Goal: Task Accomplishment & Management: Manage account settings

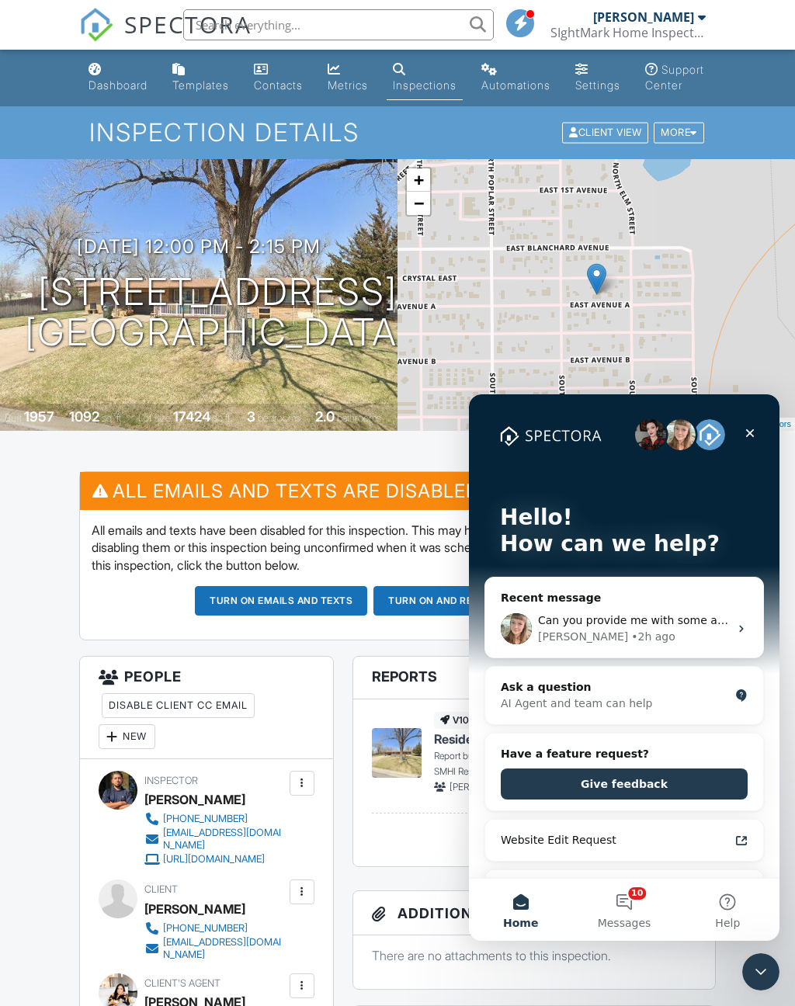
click at [735, 636] on div "Can you provide me with some additional details on the issue, Saul? Are you see…" at bounding box center [624, 628] width 278 height 57
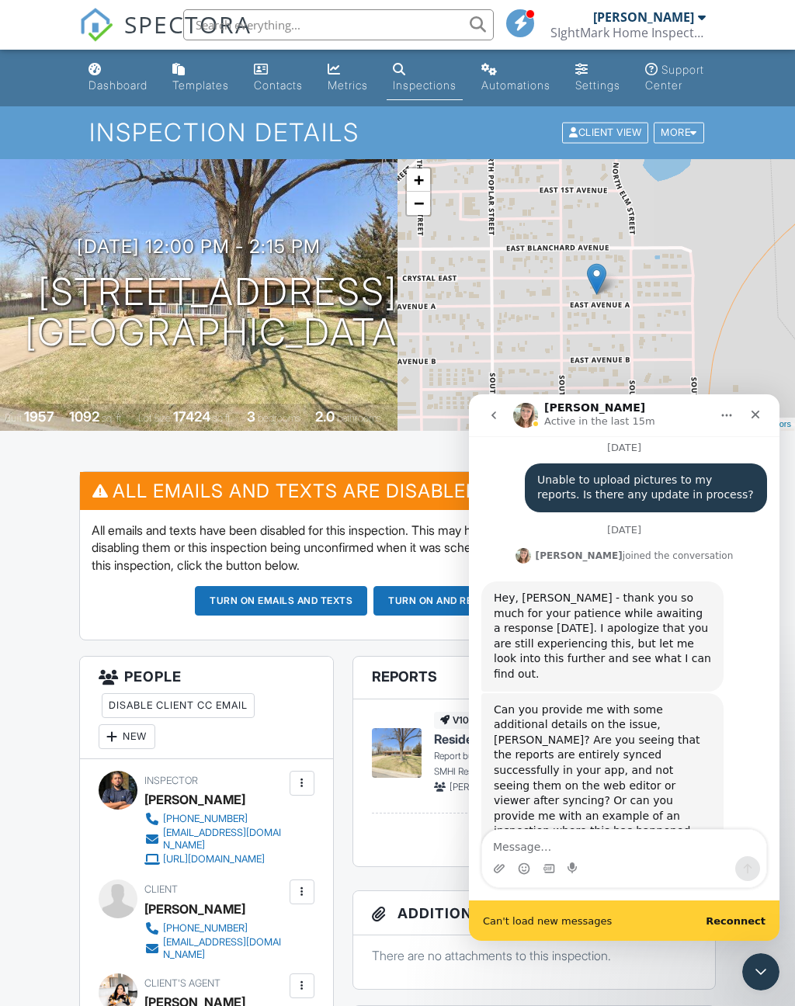
scroll to position [182, 0]
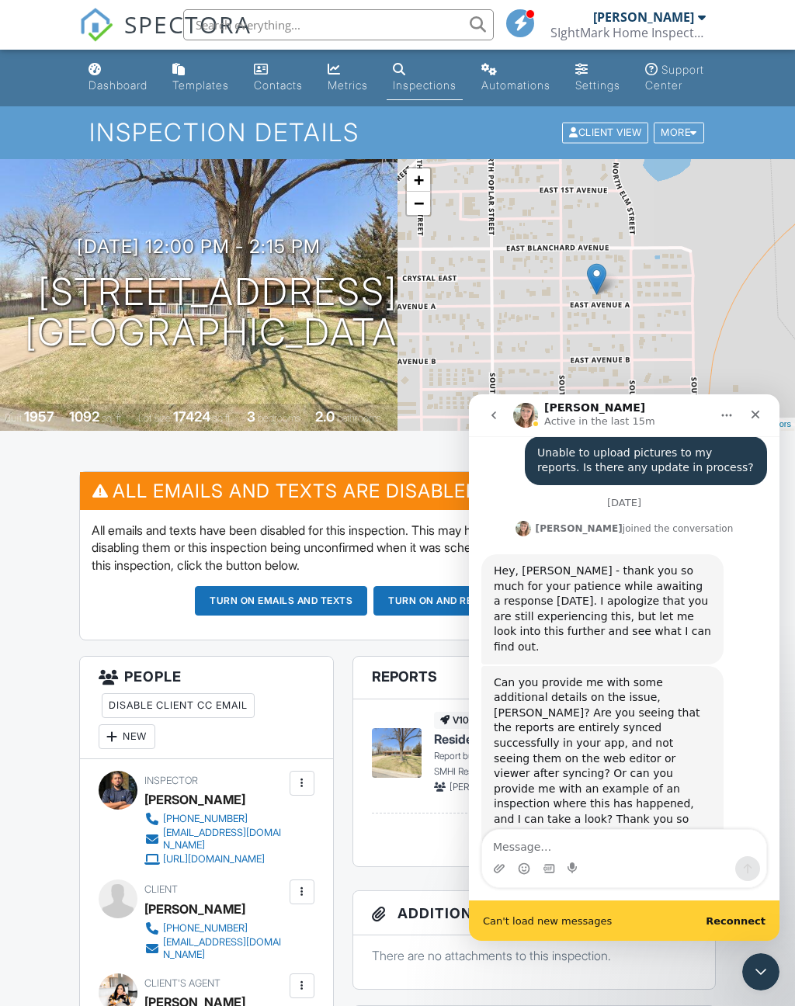
click at [650, 852] on textarea "Message…" at bounding box center [624, 843] width 284 height 26
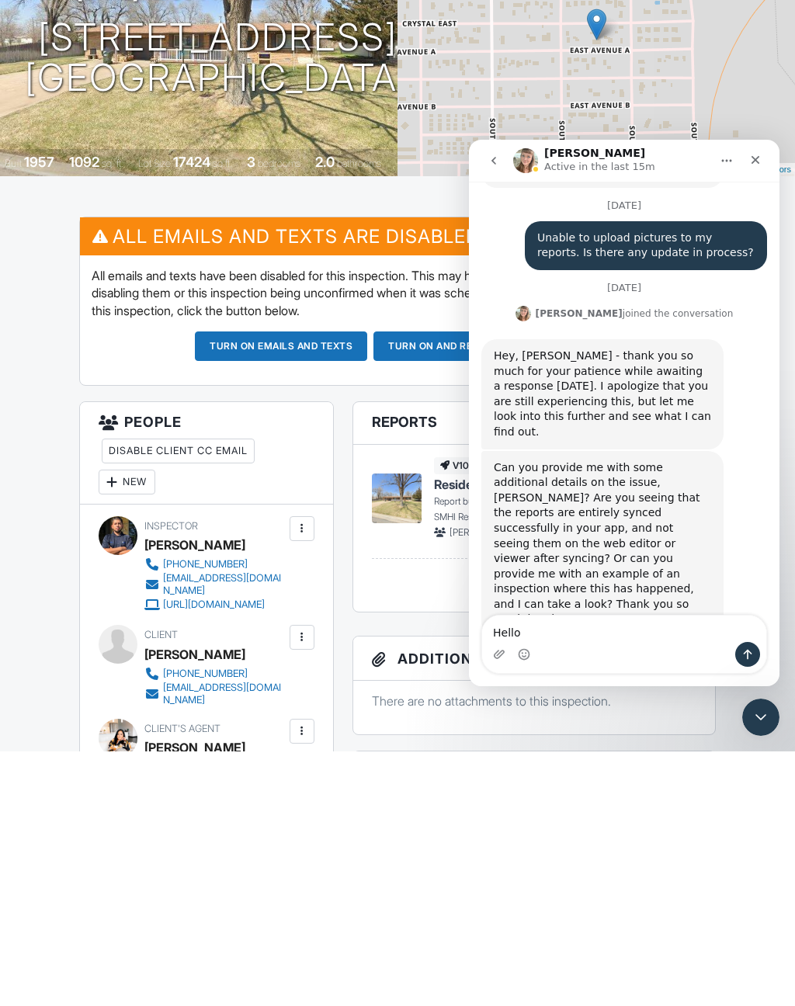
scroll to position [141, 0]
click at [509, 631] on textarea "Hello last night when I was trying to" at bounding box center [624, 629] width 284 height 26
click at [508, 631] on textarea "Hello last night when I was trying to" at bounding box center [624, 629] width 284 height 26
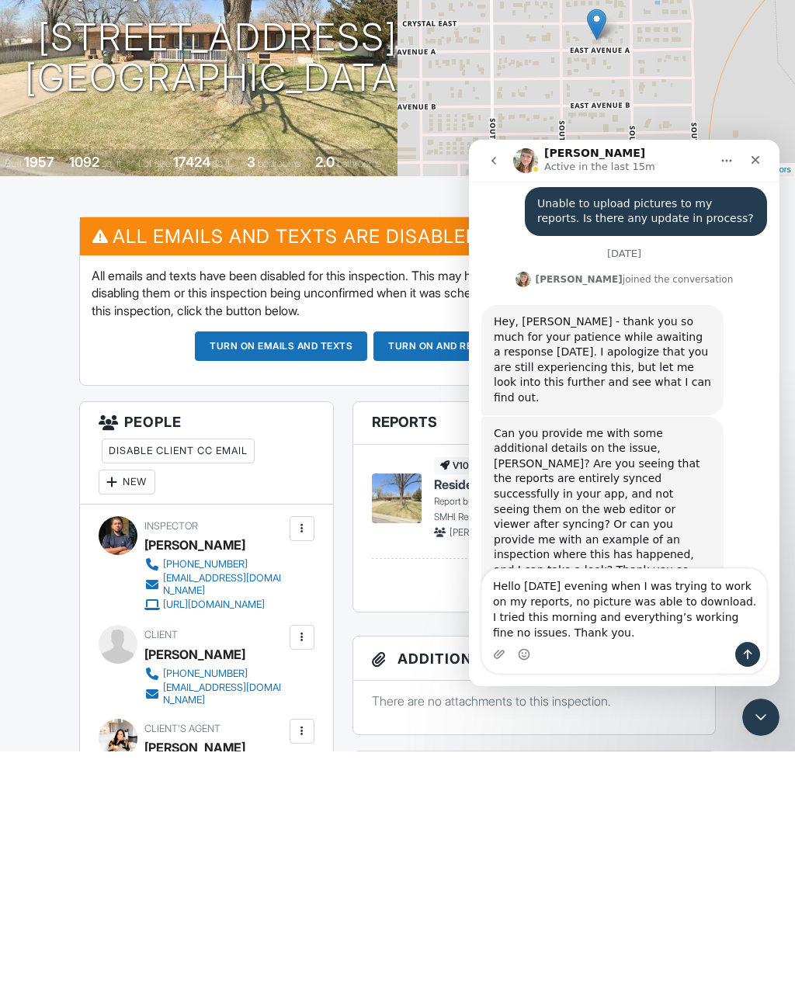
scroll to position [188, 0]
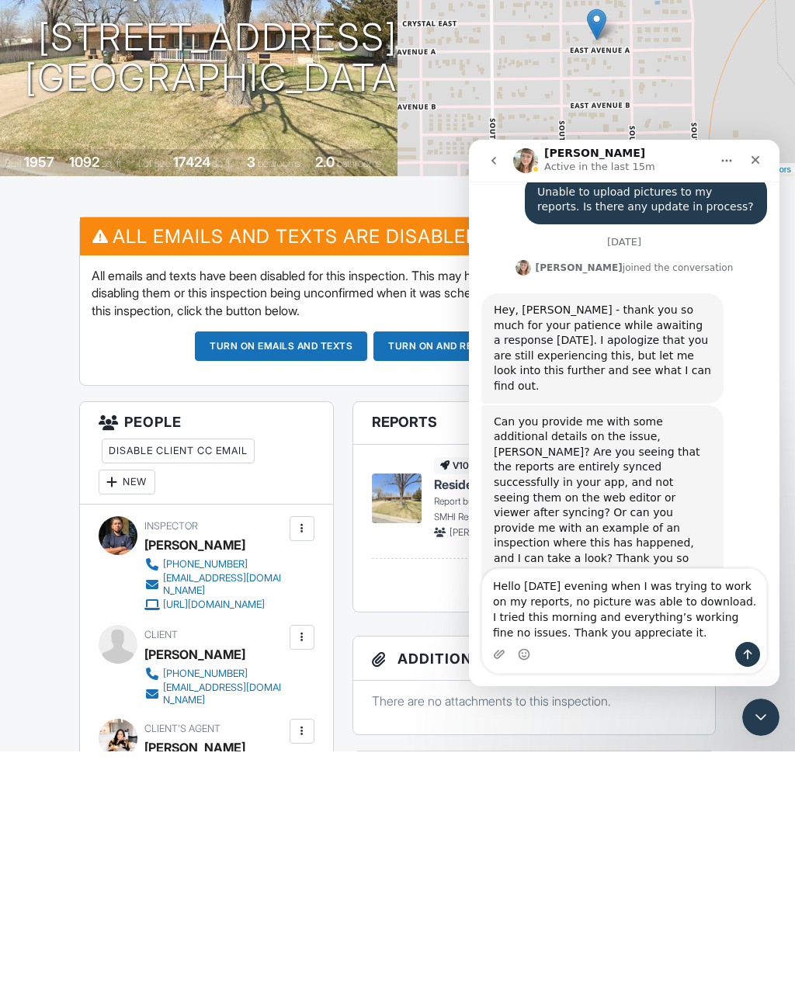
click at [587, 603] on textarea "Hello yesterday evening when I was trying to work on my reports, no picture was…" at bounding box center [624, 605] width 284 height 73
click at [706, 621] on textarea "Hello yesterday evening when I was trying to work on my reports, no pictures wa…" at bounding box center [624, 605] width 284 height 73
click at [750, 614] on textarea "Hello yesterday evening when I was trying to work on my reports, no pictures wa…" at bounding box center [624, 605] width 284 height 73
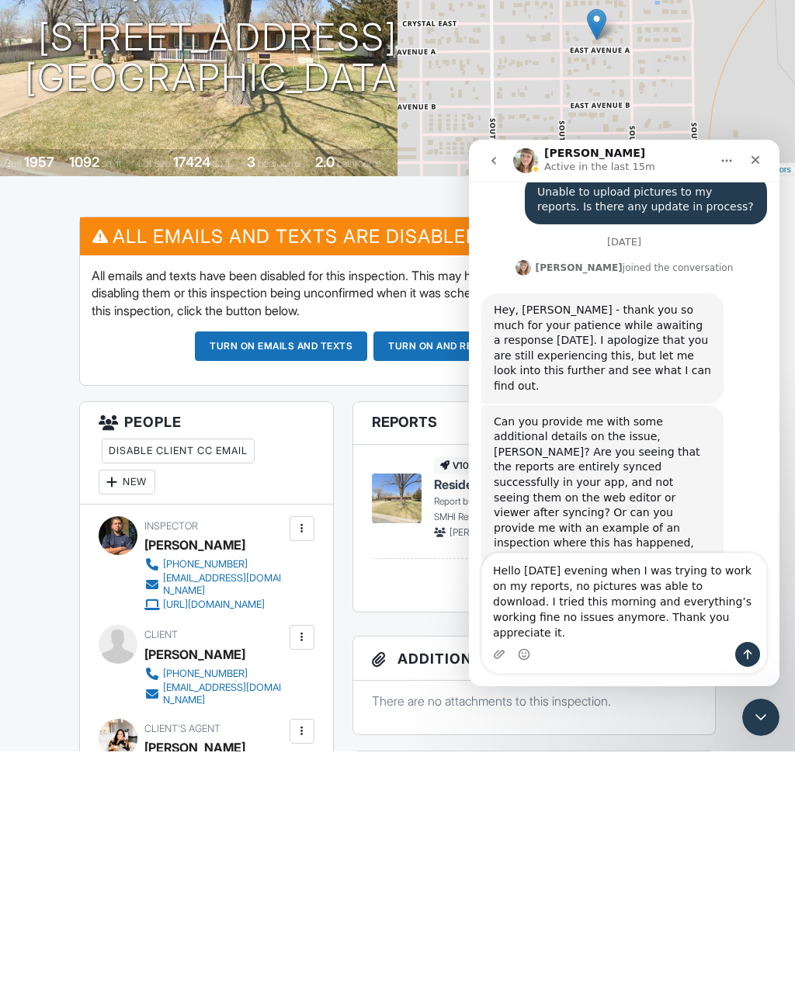
type textarea "Hello yesterday evening when I was trying to work on my reports, no pictures wa…"
click at [752, 658] on icon "Send a message…" at bounding box center [748, 654] width 12 height 12
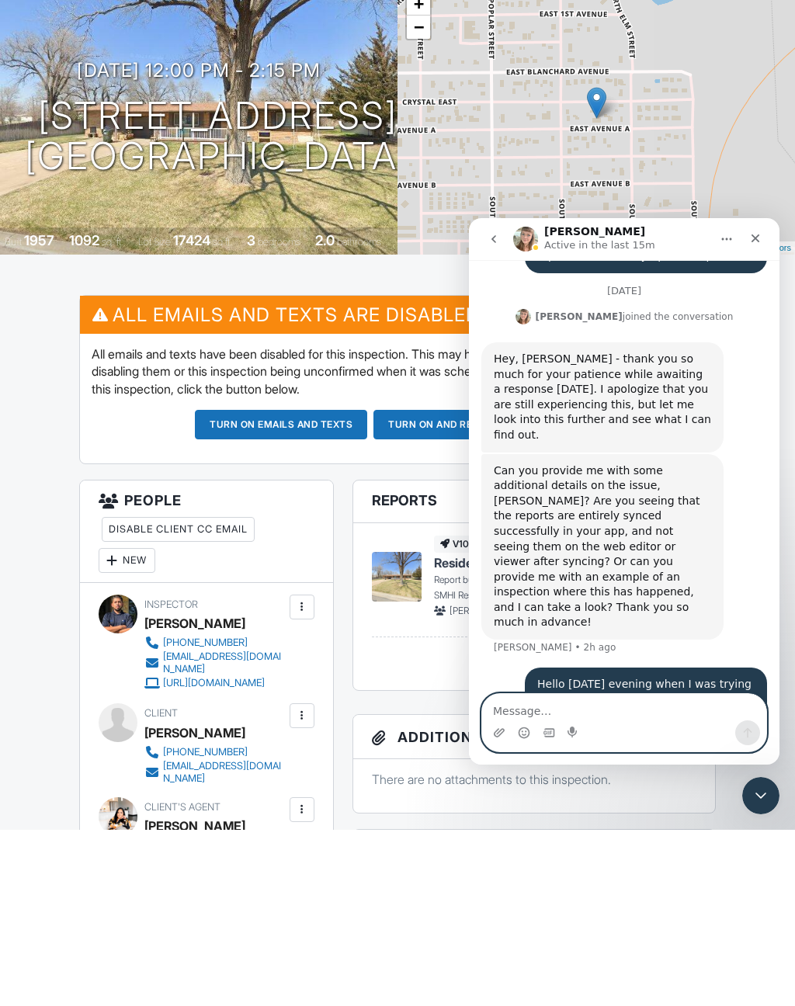
scroll to position [246, 0]
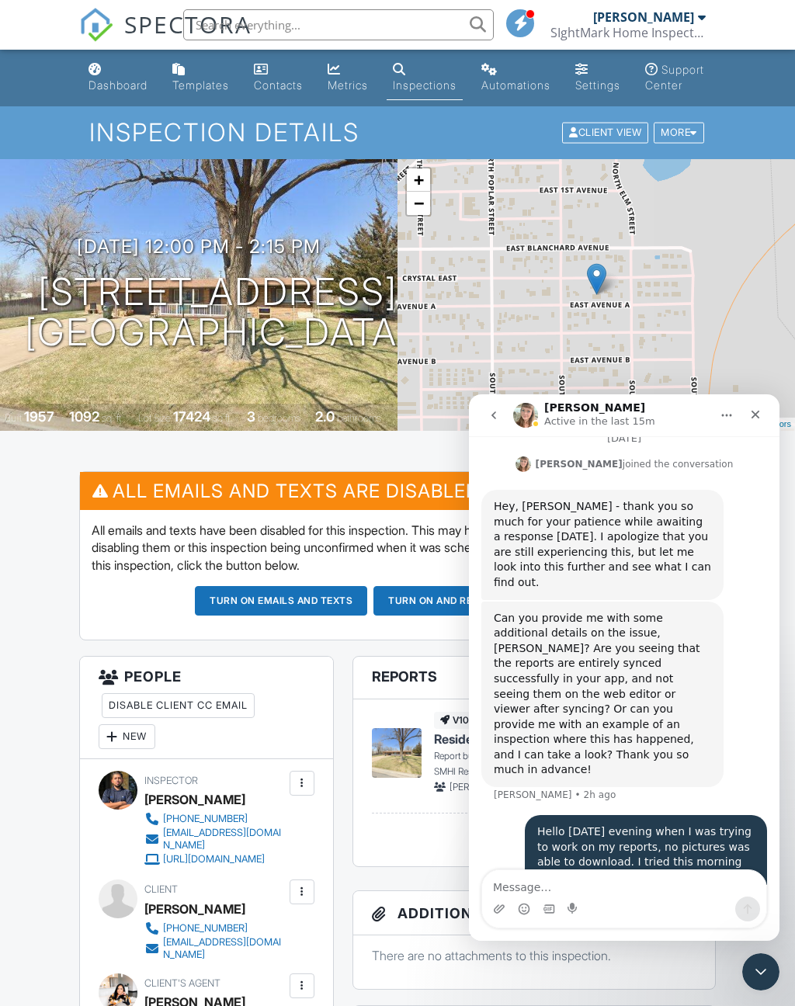
click at [763, 411] on div "Close" at bounding box center [756, 415] width 28 height 28
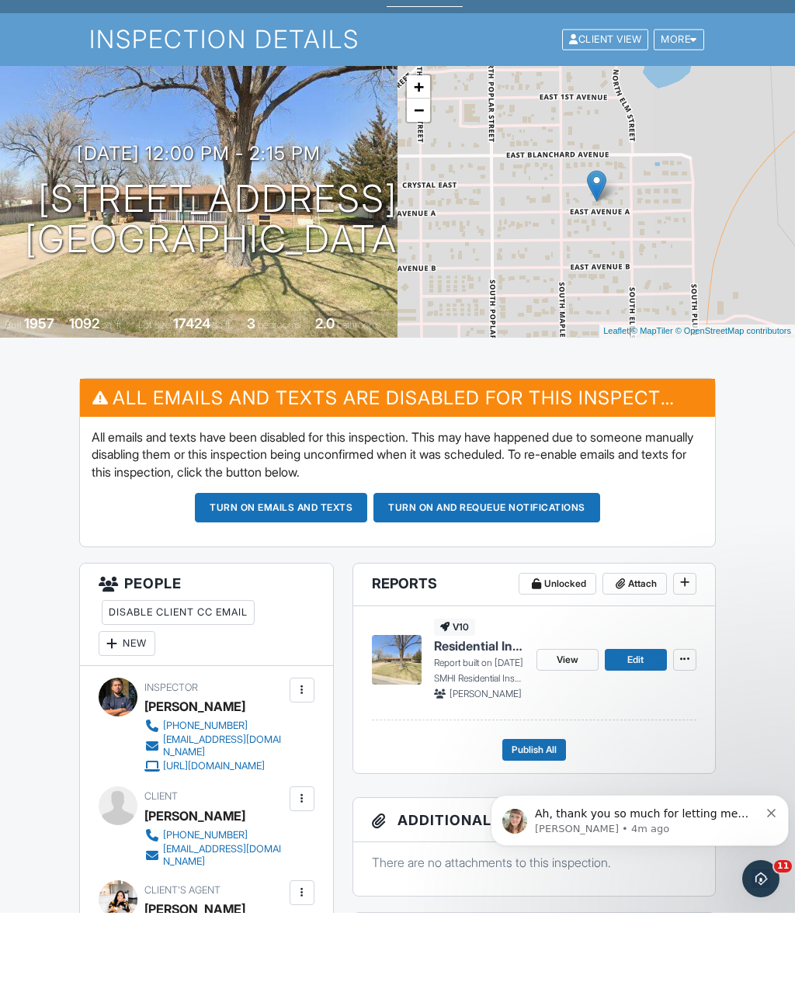
scroll to position [331, 0]
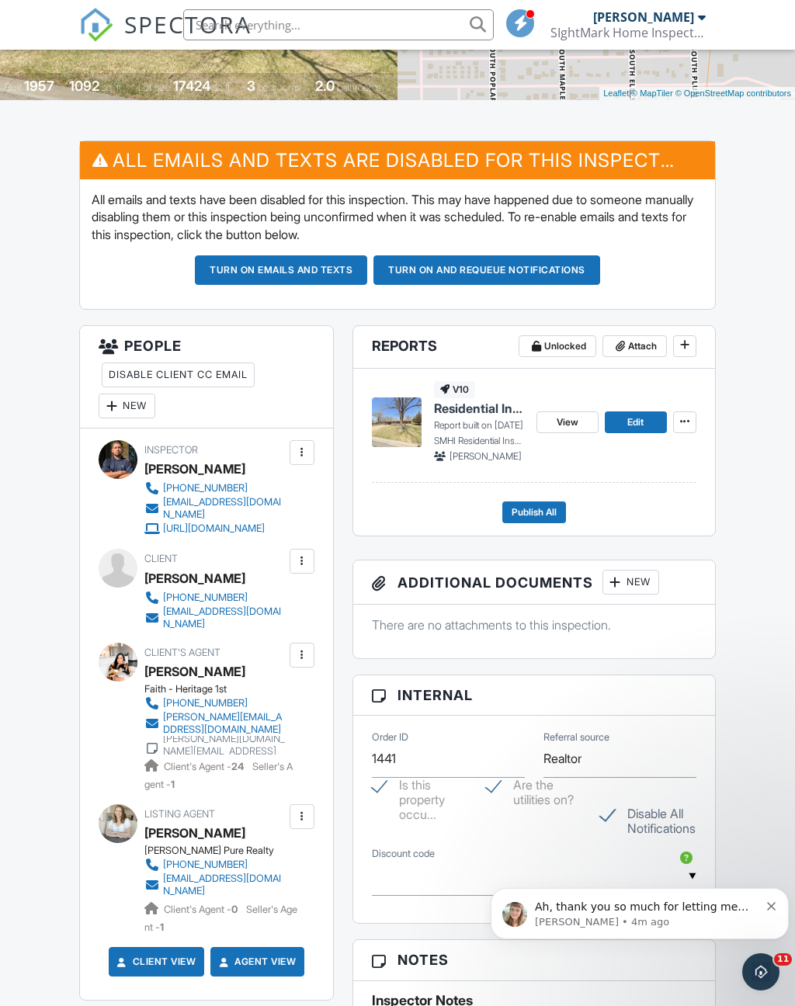
click at [647, 595] on div "New" at bounding box center [631, 582] width 57 height 25
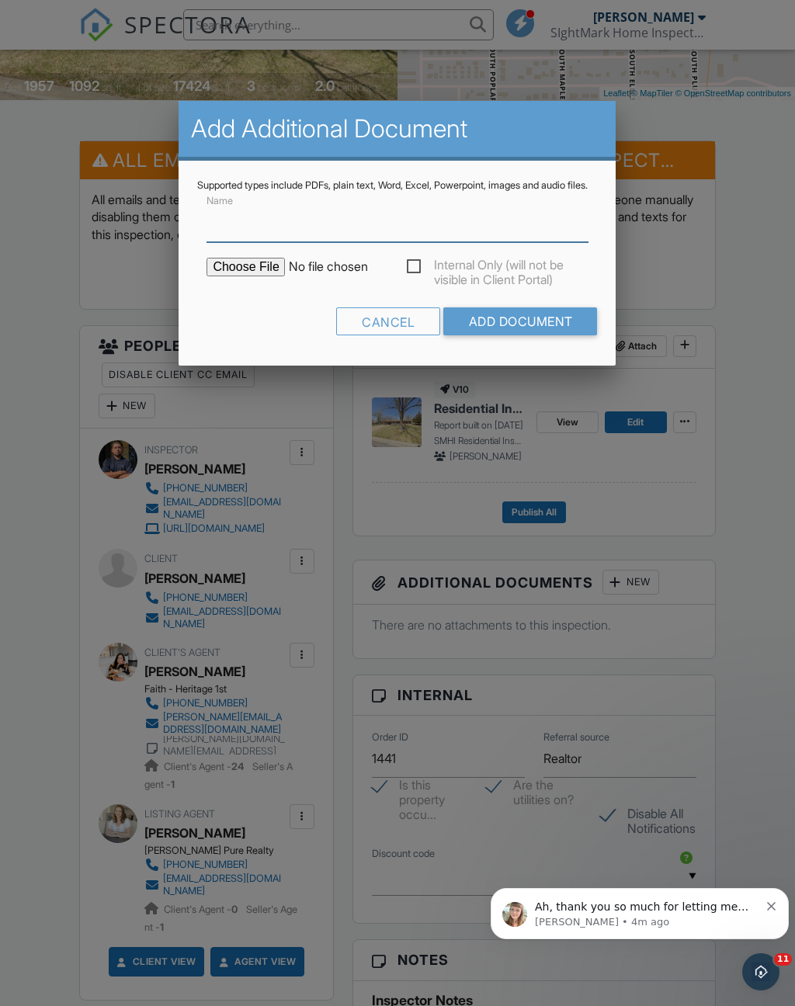
click at [242, 242] on input "Name" at bounding box center [397, 223] width 381 height 38
click at [239, 236] on input "Name" at bounding box center [397, 223] width 381 height 38
paste input "Termite Inspection Report 316 E. Ave A"
type input "Termite Inspection Report 316 E. Ave A"
click at [253, 276] on input "file" at bounding box center [339, 267] width 264 height 19
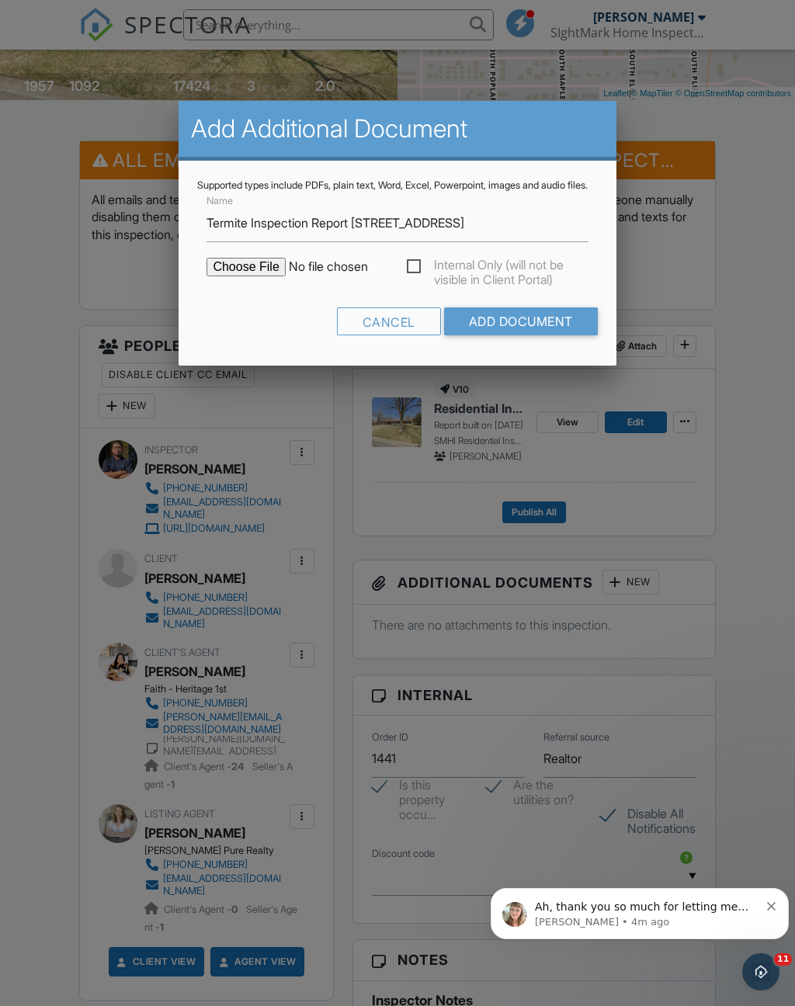
type input "C:\fakepath\TIR 316 E. Ave A..pdf"
click at [545, 331] on input "Add Document" at bounding box center [521, 321] width 154 height 28
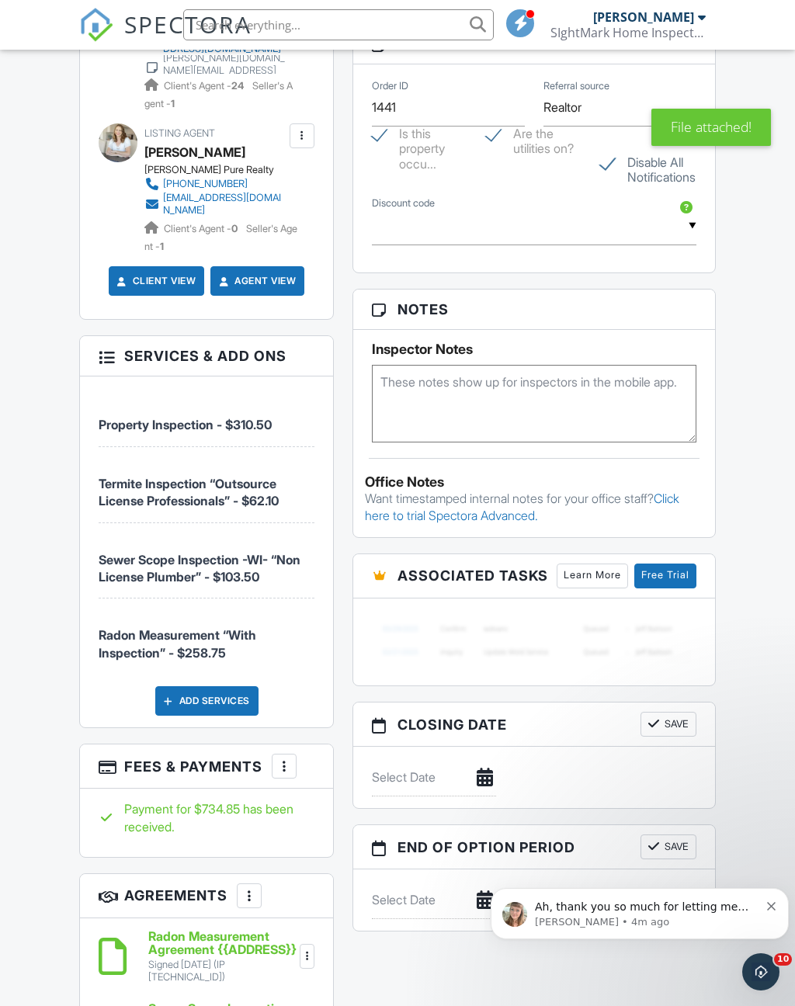
click at [762, 977] on icon "Open Intercom Messenger" at bounding box center [762, 973] width 26 height 26
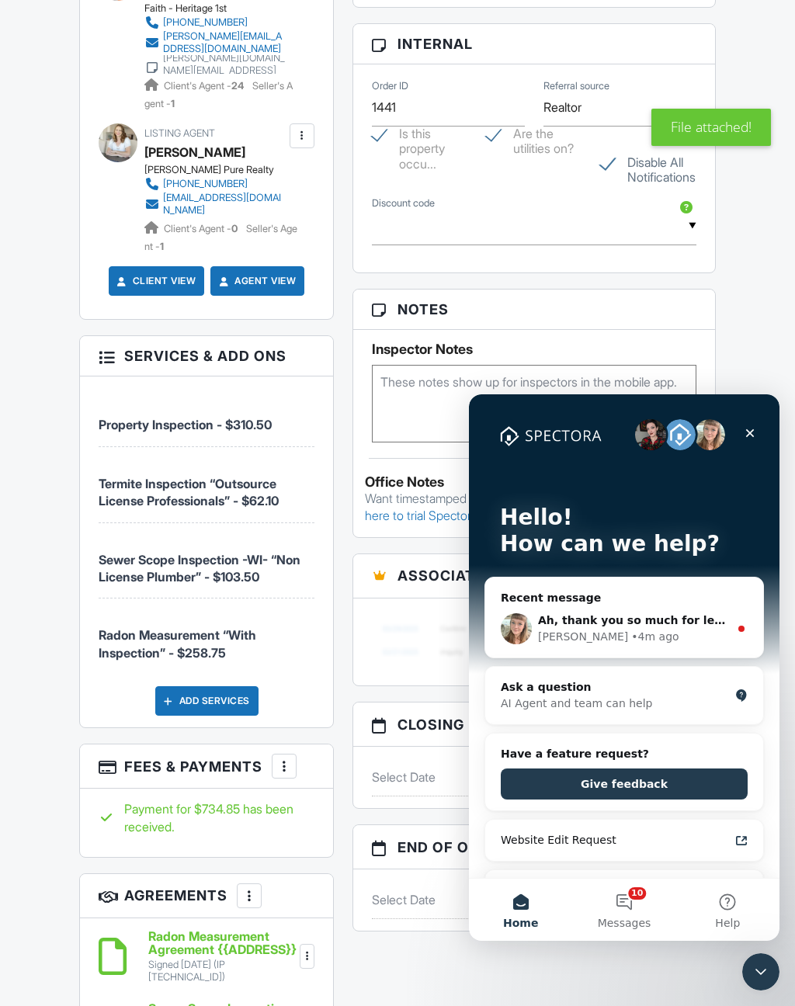
click at [690, 633] on div "Chelsey • 4m ago" at bounding box center [633, 637] width 191 height 16
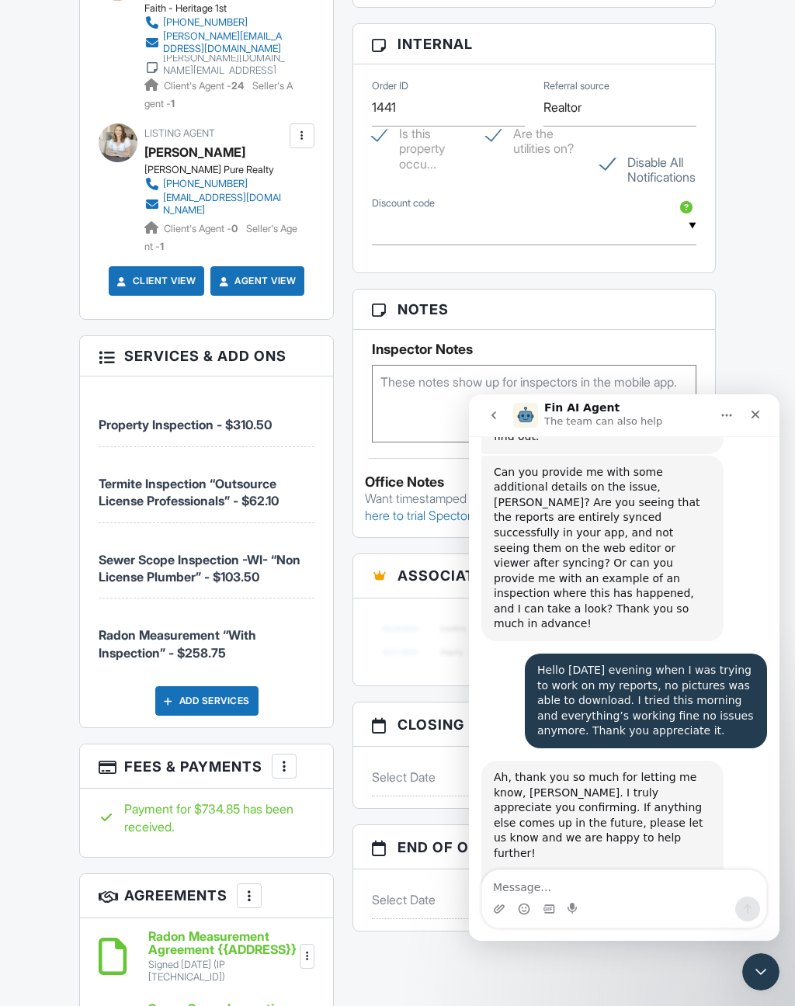
scroll to position [388, 0]
click at [551, 884] on textarea "Message…" at bounding box center [624, 883] width 284 height 26
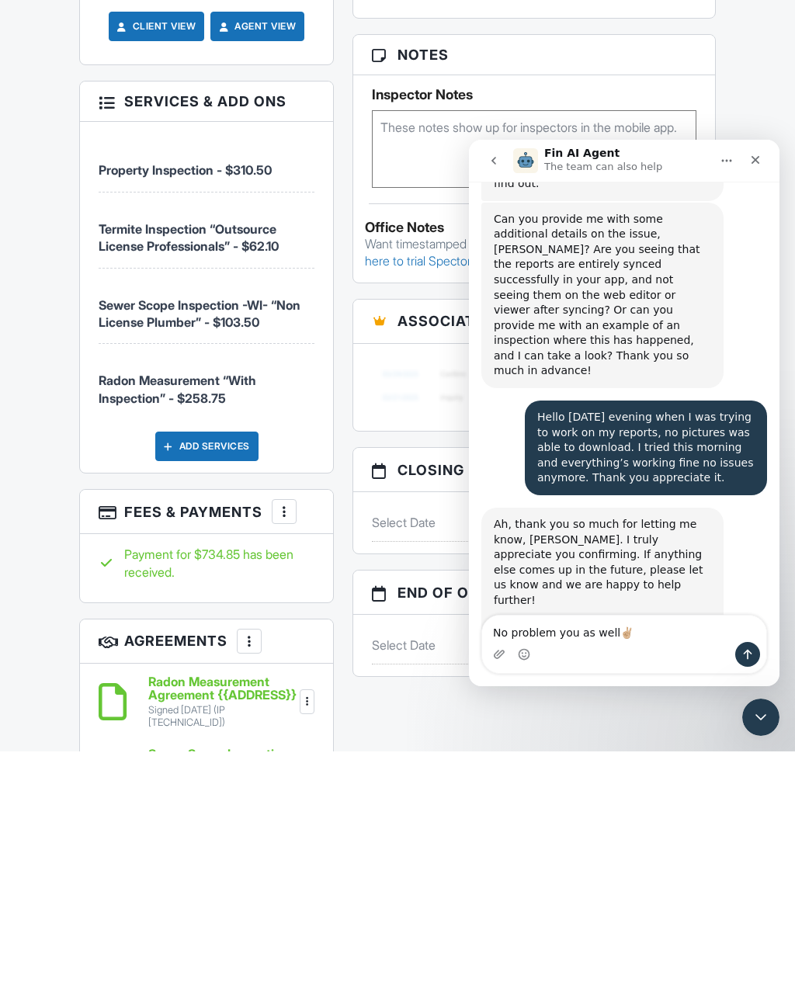
type textarea "No problem you as well✌🏼"
click at [752, 658] on icon "Send a message…" at bounding box center [748, 654] width 12 height 12
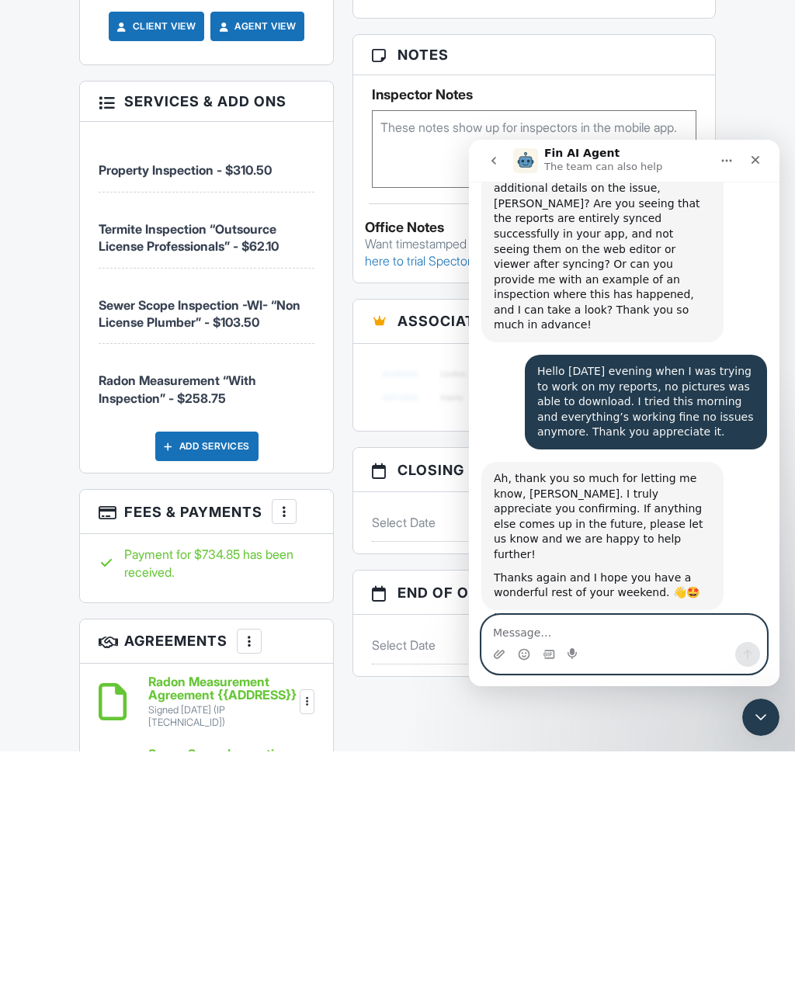
scroll to position [434, 0]
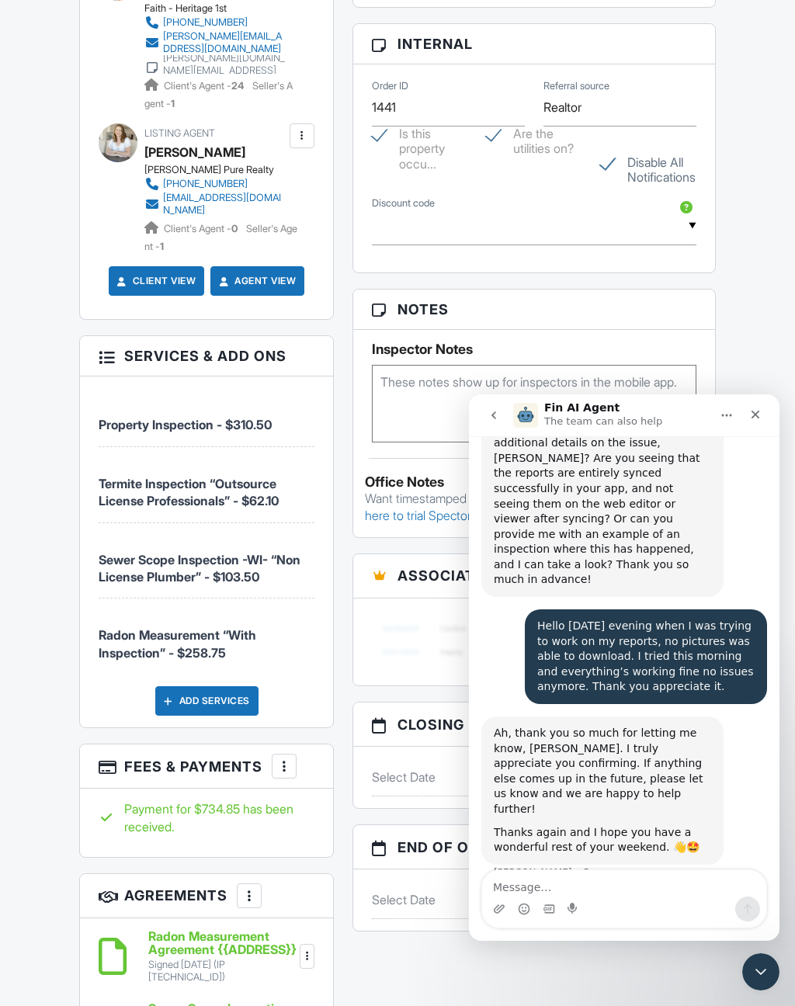
click at [753, 421] on div "Close" at bounding box center [756, 415] width 28 height 28
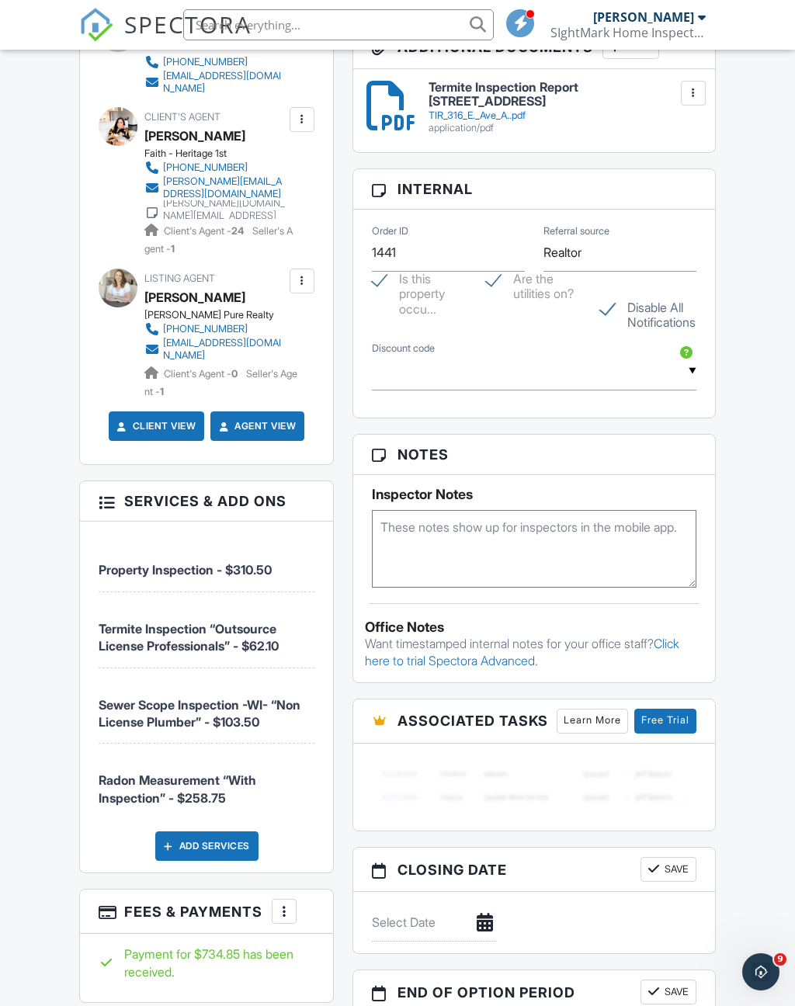
scroll to position [856, 0]
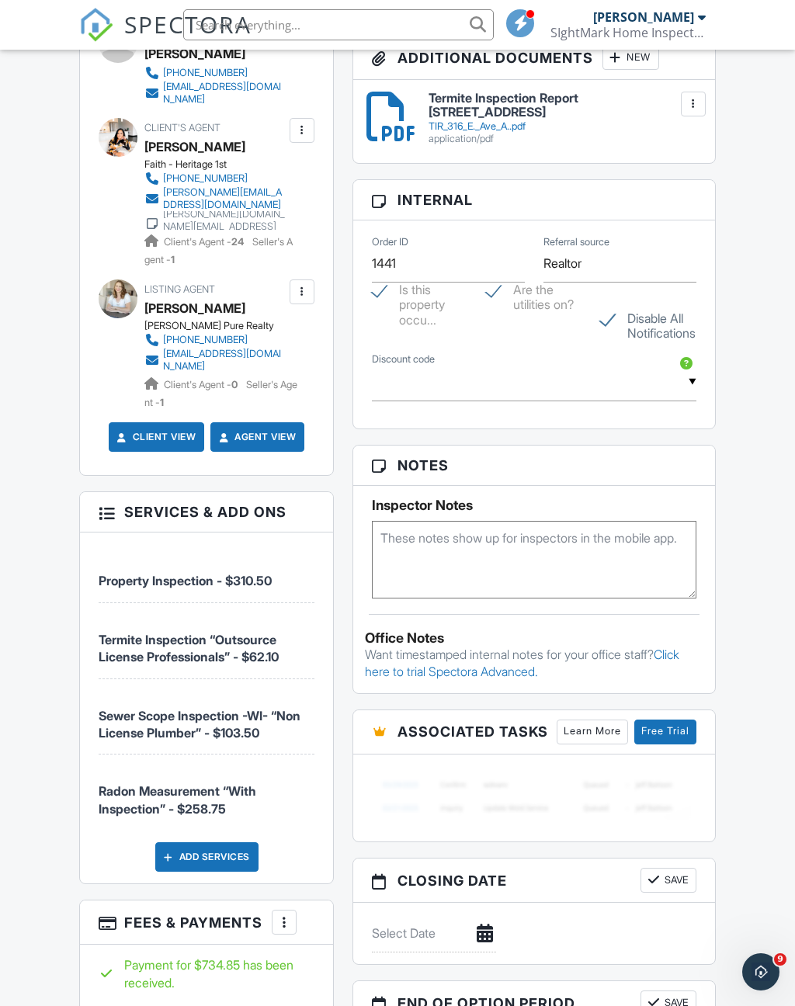
click at [766, 508] on div "Dashboard Templates Contacts Metrics Inspections Automations Settings Support C…" at bounding box center [397, 500] width 795 height 2612
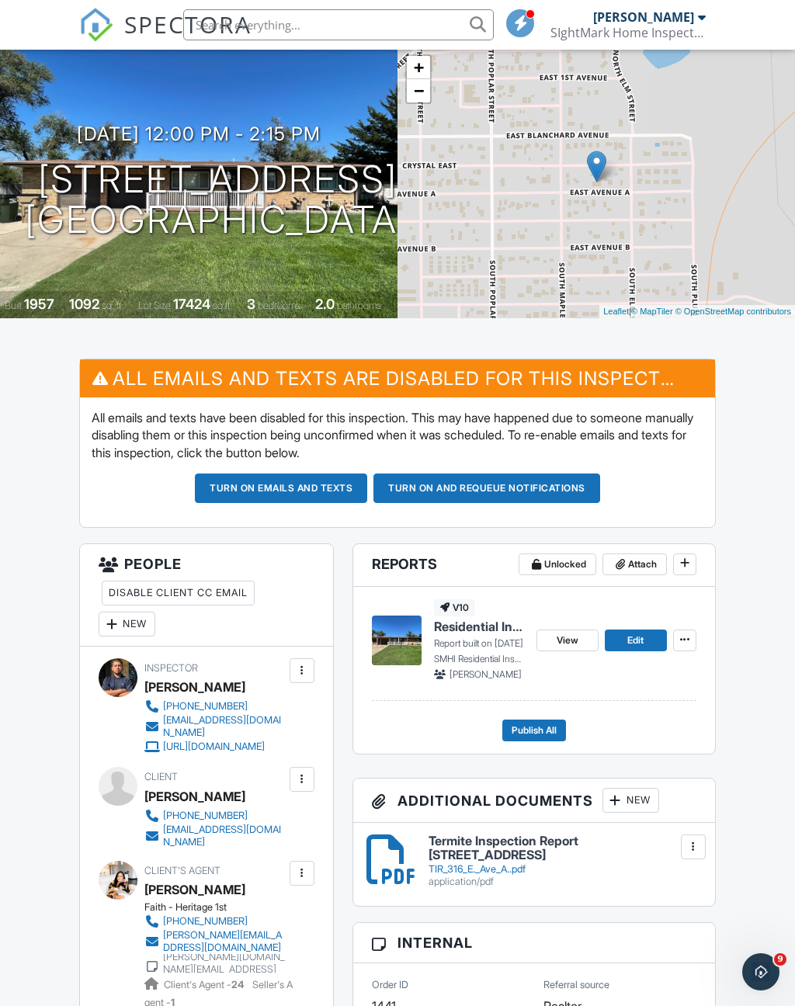
scroll to position [0, 0]
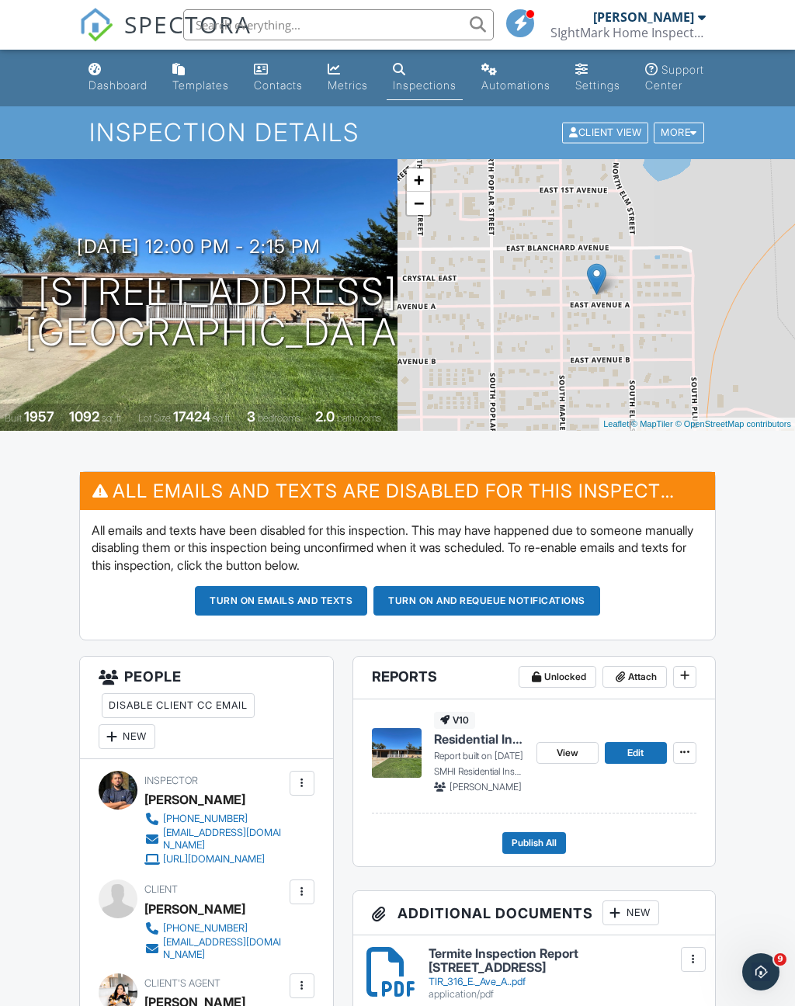
click at [122, 89] on div "Dashboard" at bounding box center [118, 84] width 59 height 13
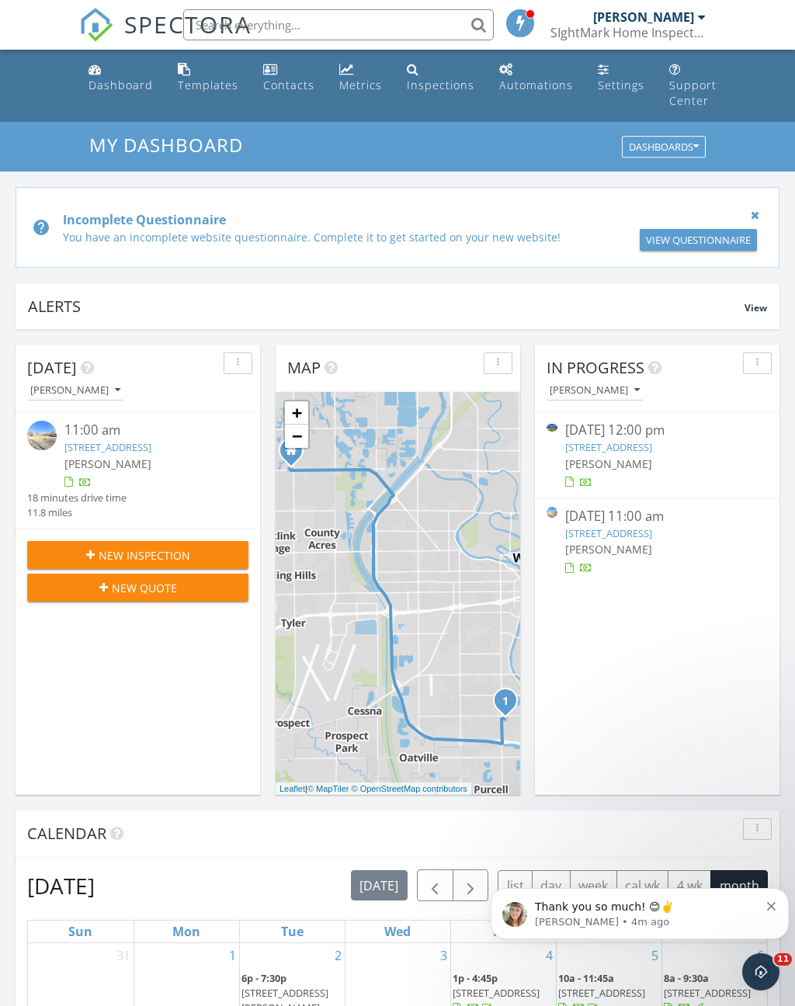
scroll to position [8, 8]
click at [652, 453] on link "316 E Ave A, South Hutchinson, KS 67505" at bounding box center [608, 447] width 87 height 14
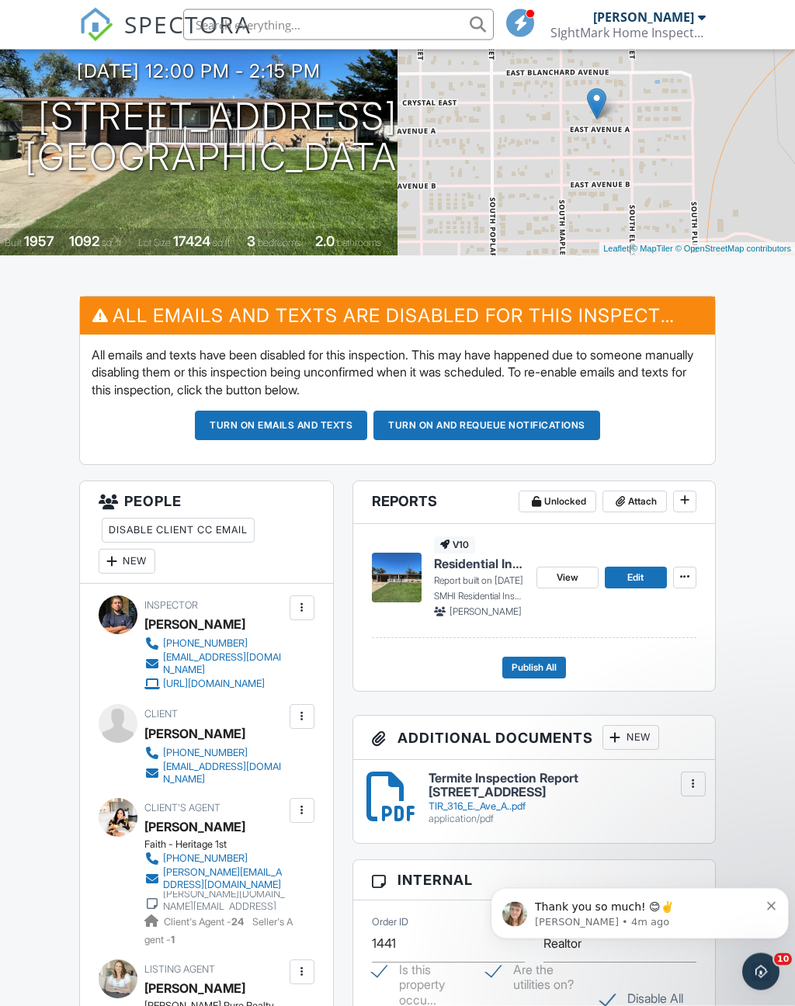
scroll to position [126, 0]
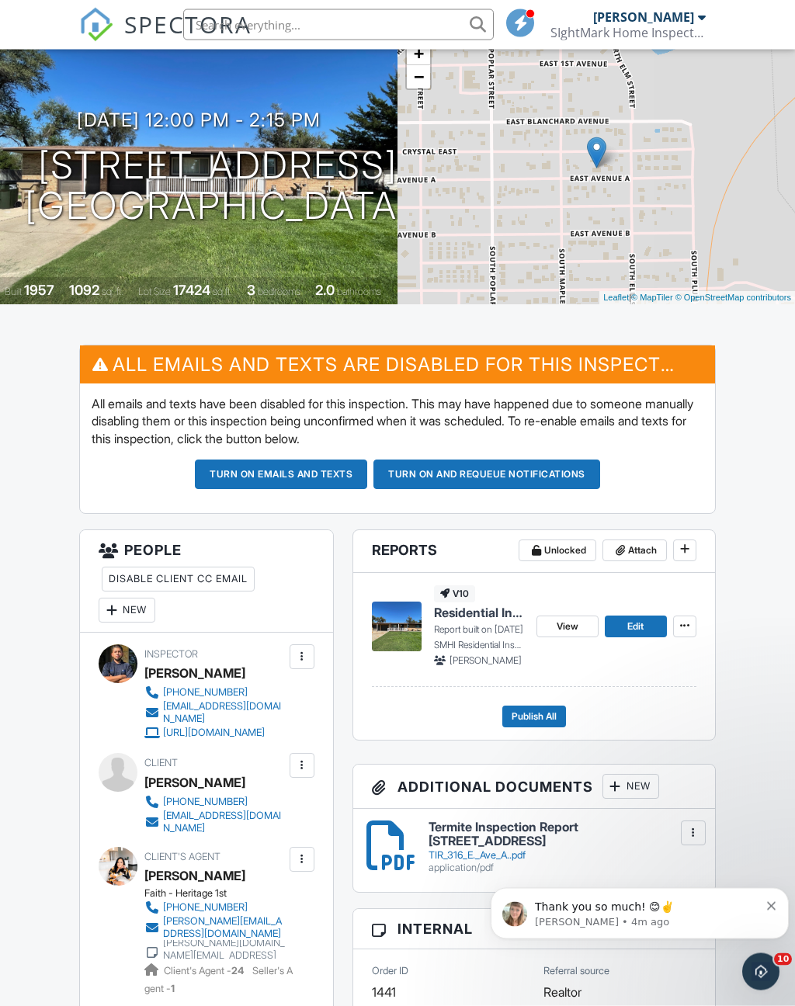
click at [544, 725] on span "Publish All" at bounding box center [534, 718] width 45 height 16
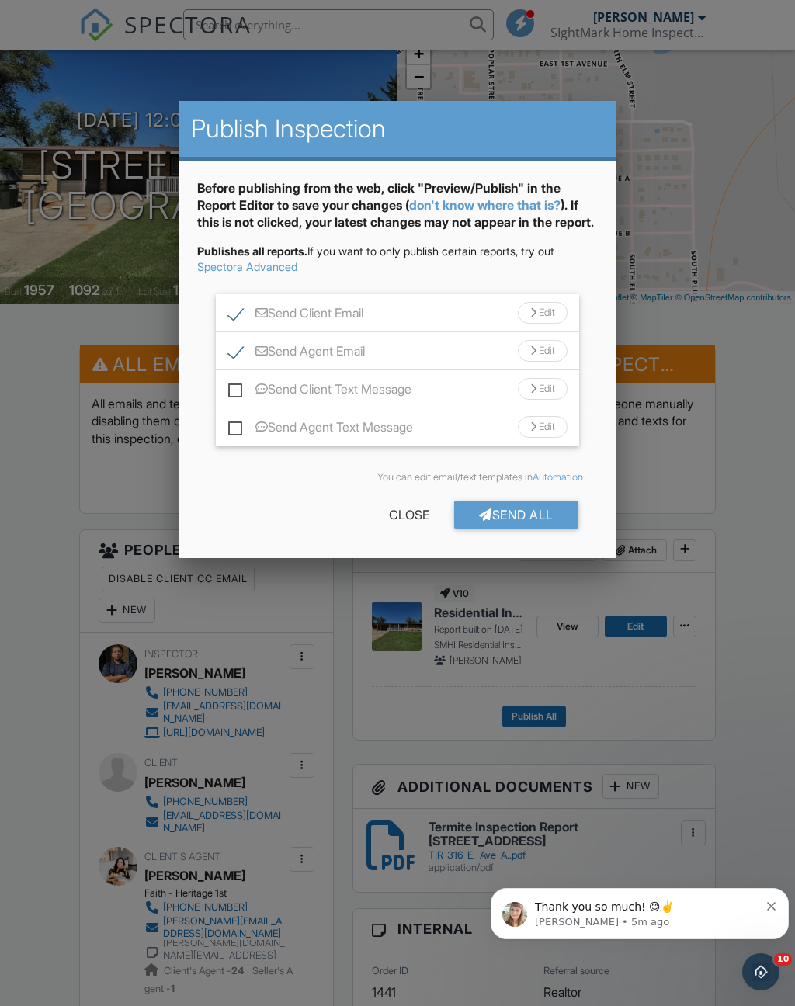
click at [564, 529] on div "Send All" at bounding box center [516, 515] width 124 height 28
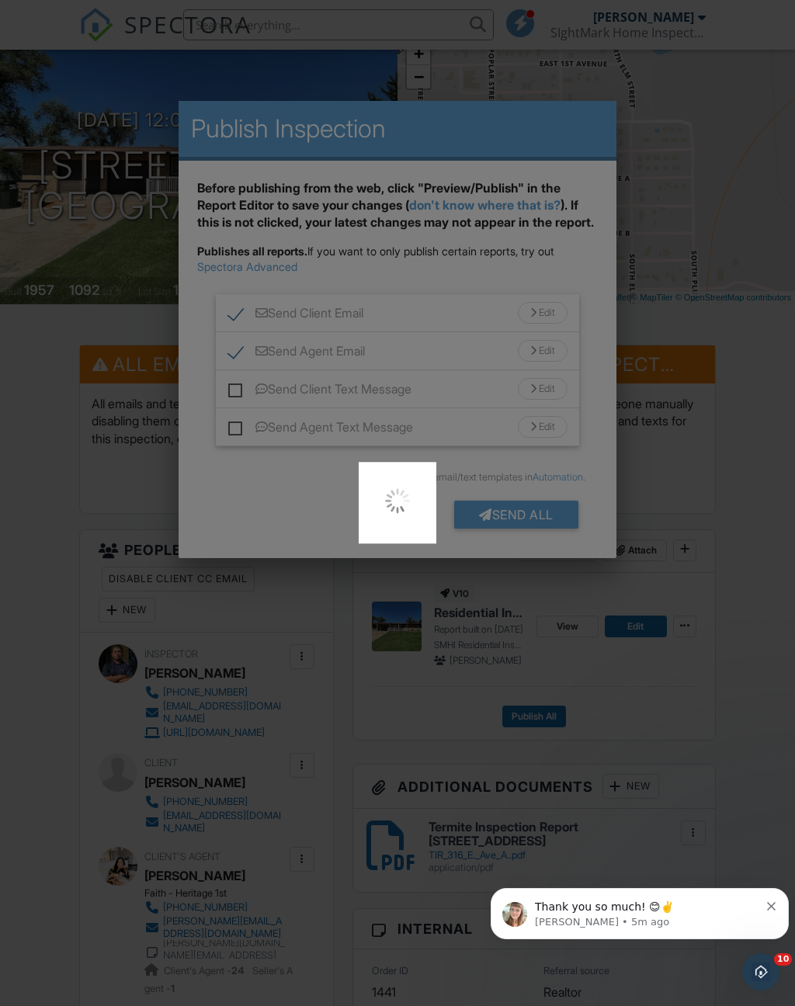
click at [717, 922] on p "Chelsey • 5m ago" at bounding box center [647, 922] width 224 height 14
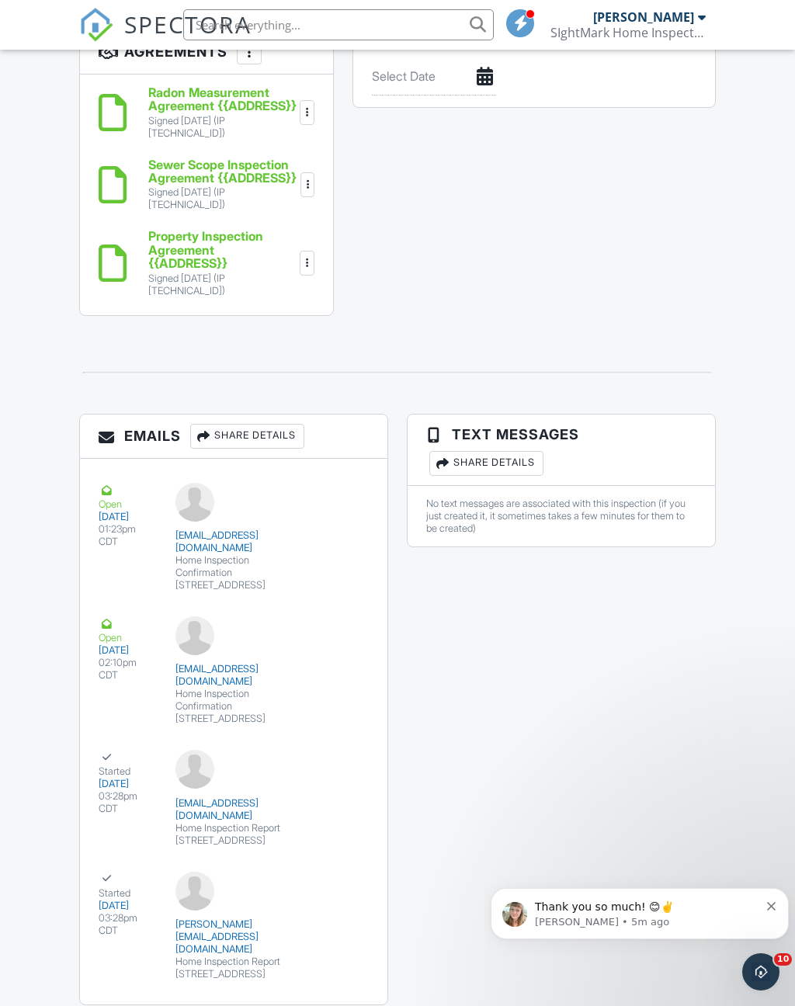
click at [686, 922] on p "[PERSON_NAME] • 5m ago" at bounding box center [647, 922] width 224 height 14
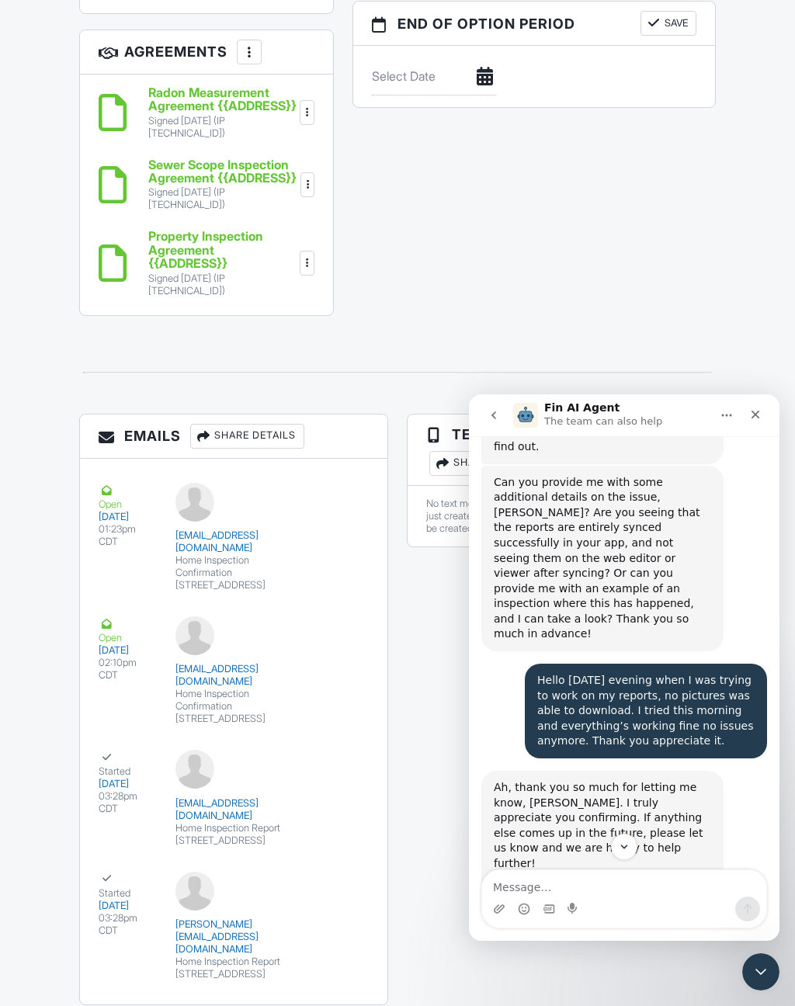
scroll to position [505, 0]
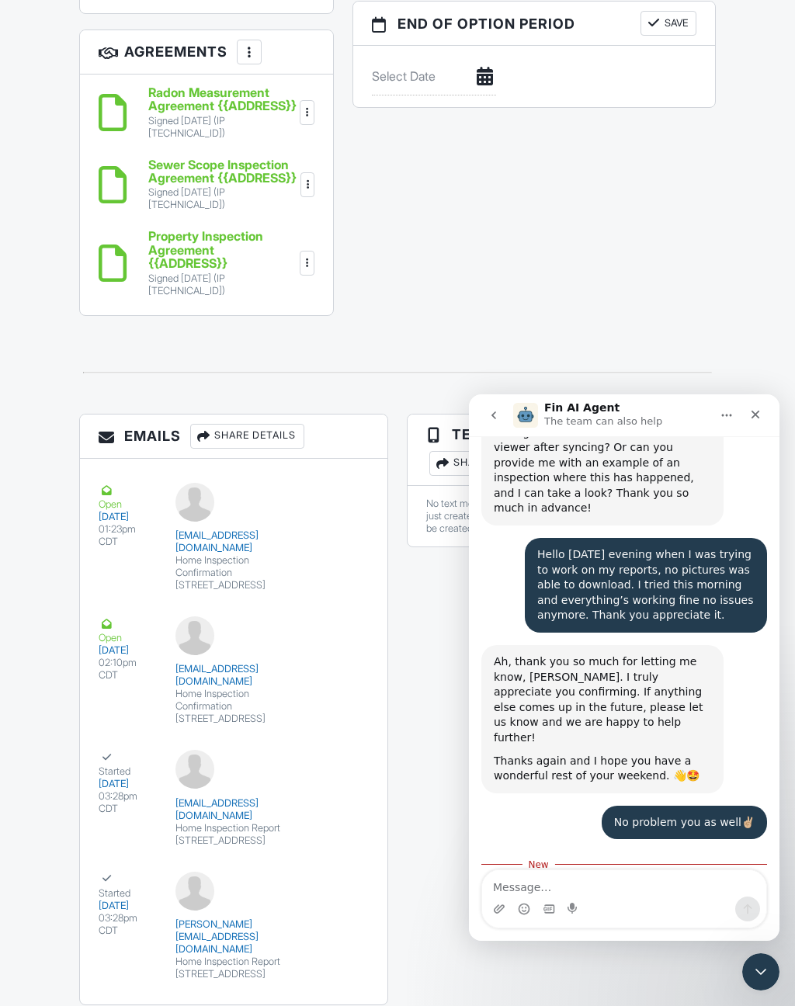
click at [435, 811] on div "Emails Share Details Open 09/26/2025 01:23pm CDT martinezjuan933@gmail.com Home…" at bounding box center [397, 718] width 655 height 608
click at [766, 972] on icon "Close Intercom Messenger" at bounding box center [761, 972] width 19 height 19
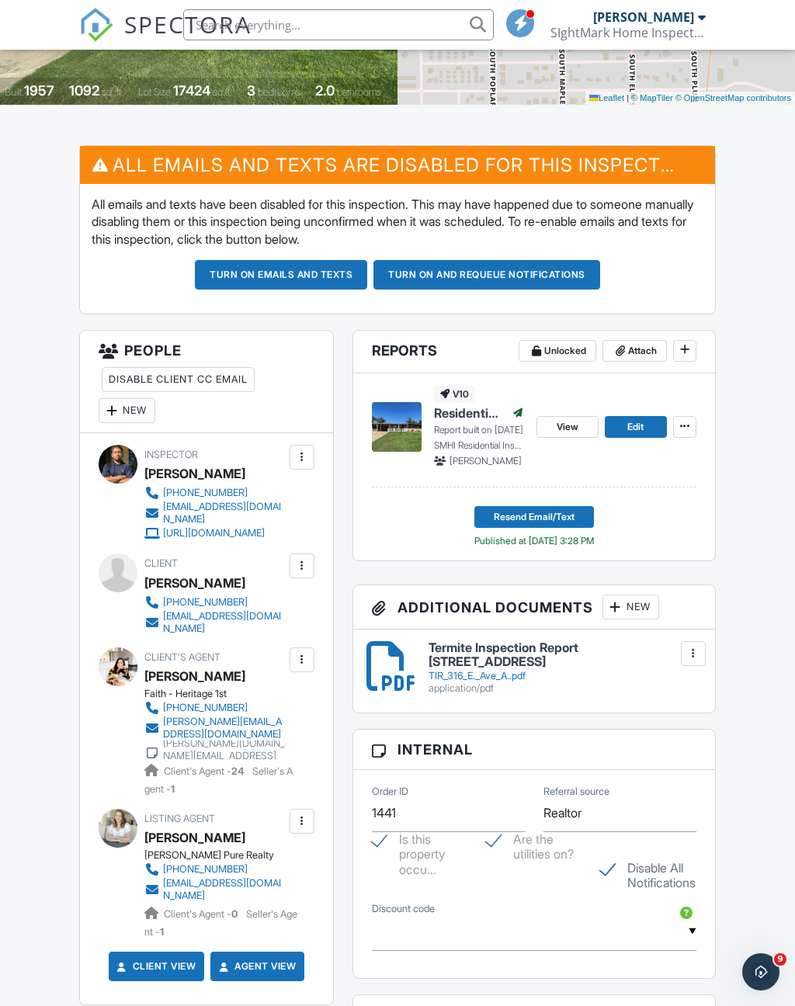
scroll to position [0, 0]
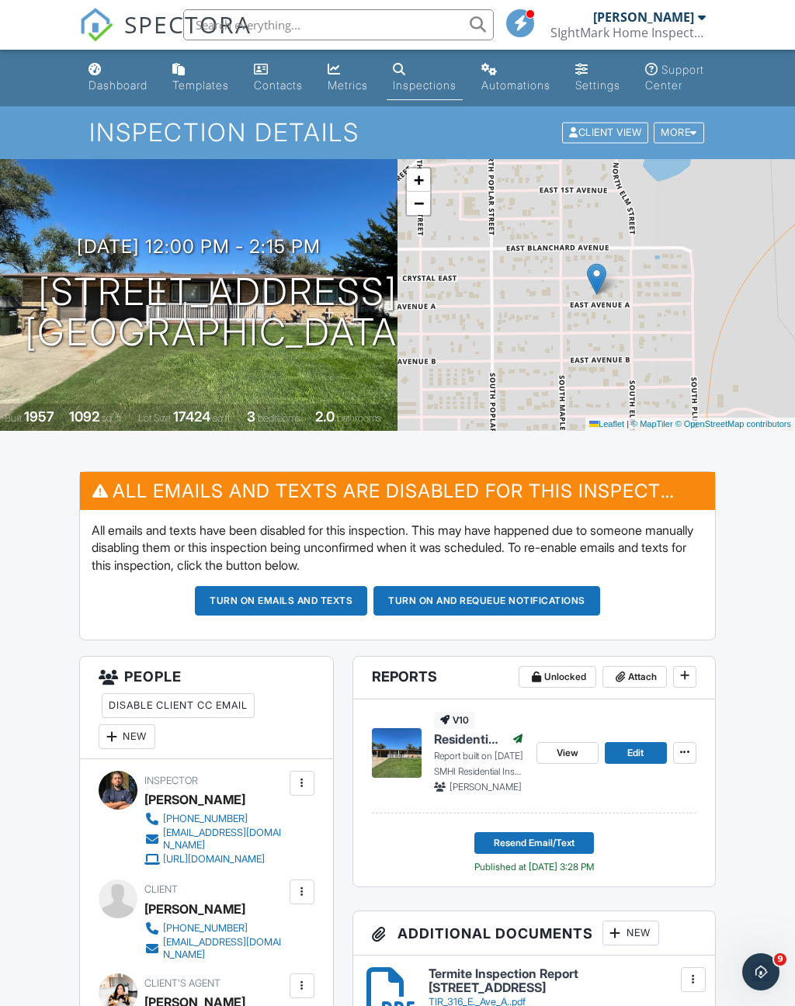
click at [135, 89] on div "Dashboard" at bounding box center [118, 84] width 59 height 13
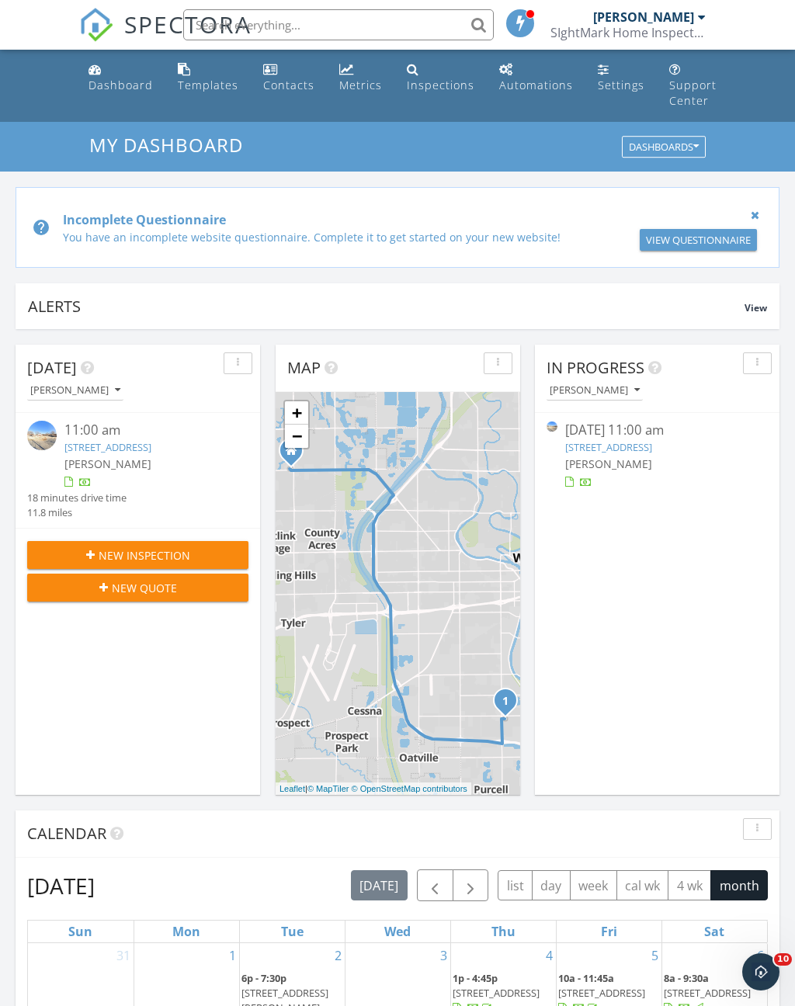
scroll to position [8, 8]
click at [433, 82] on div "Inspections" at bounding box center [441, 85] width 68 height 15
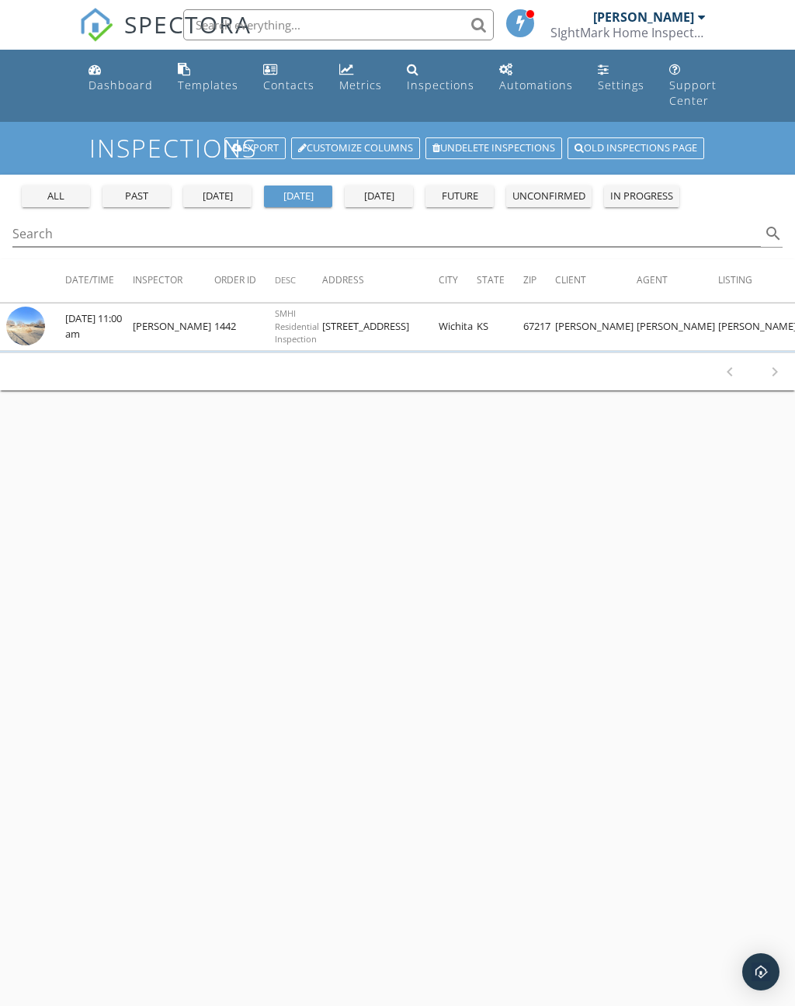
click at [79, 196] on div "all" at bounding box center [56, 197] width 56 height 16
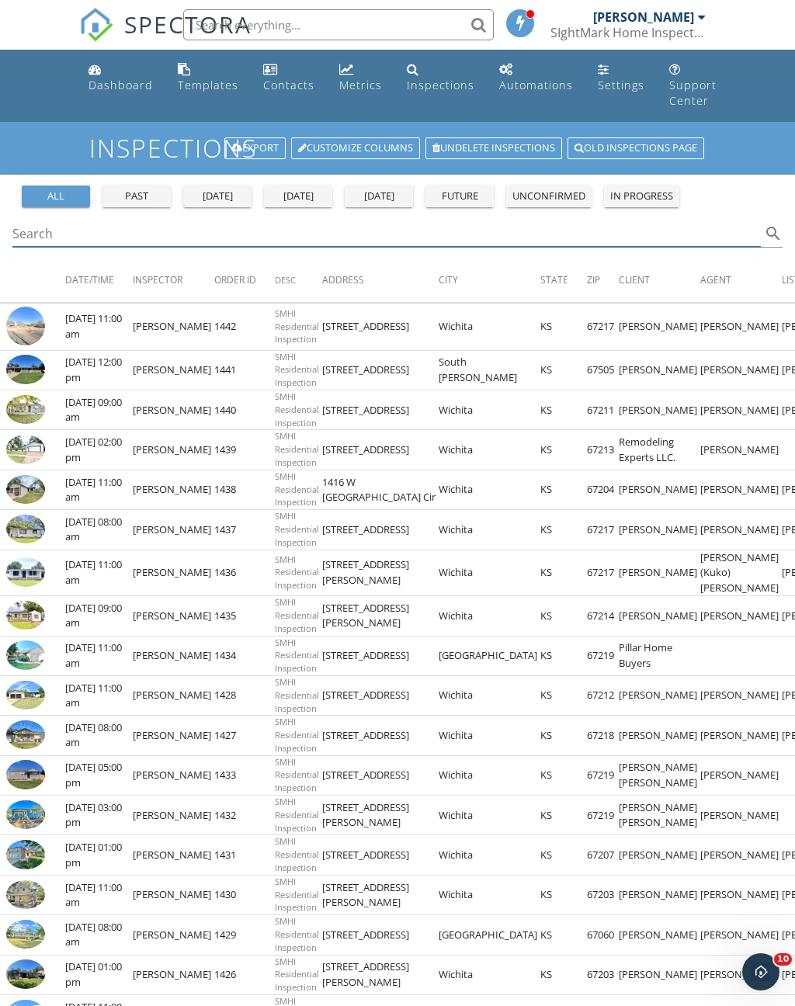
click at [228, 239] on input "Search" at bounding box center [386, 234] width 749 height 26
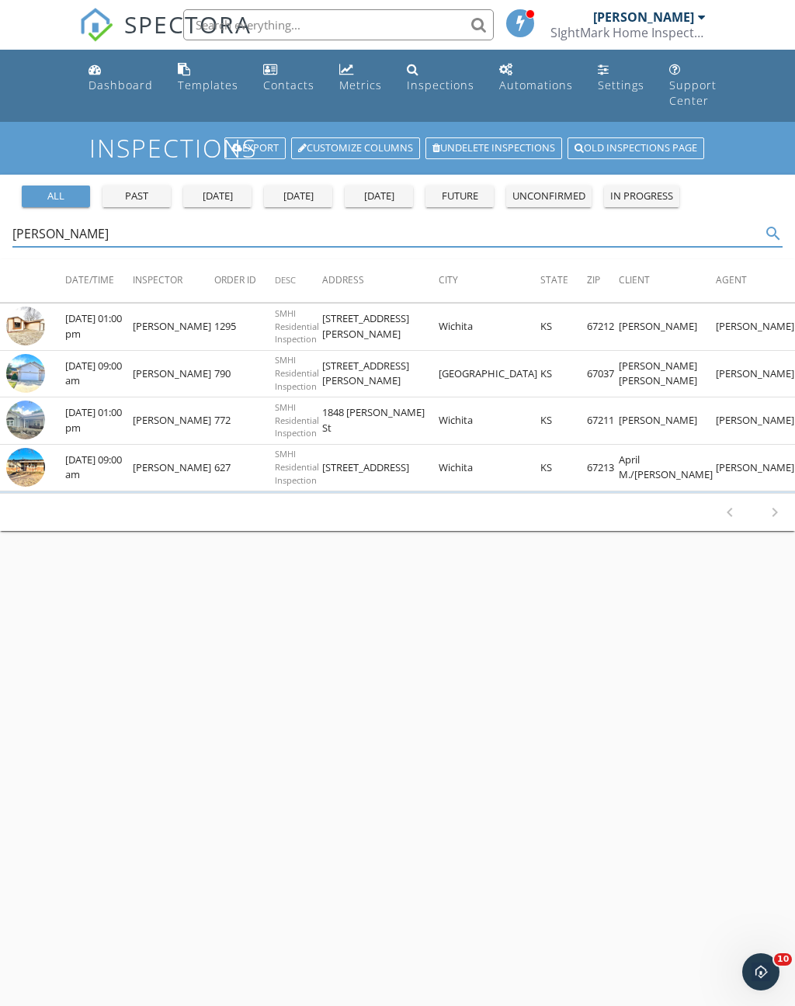
type input "[PERSON_NAME]"
click at [23, 328] on img at bounding box center [25, 326] width 39 height 39
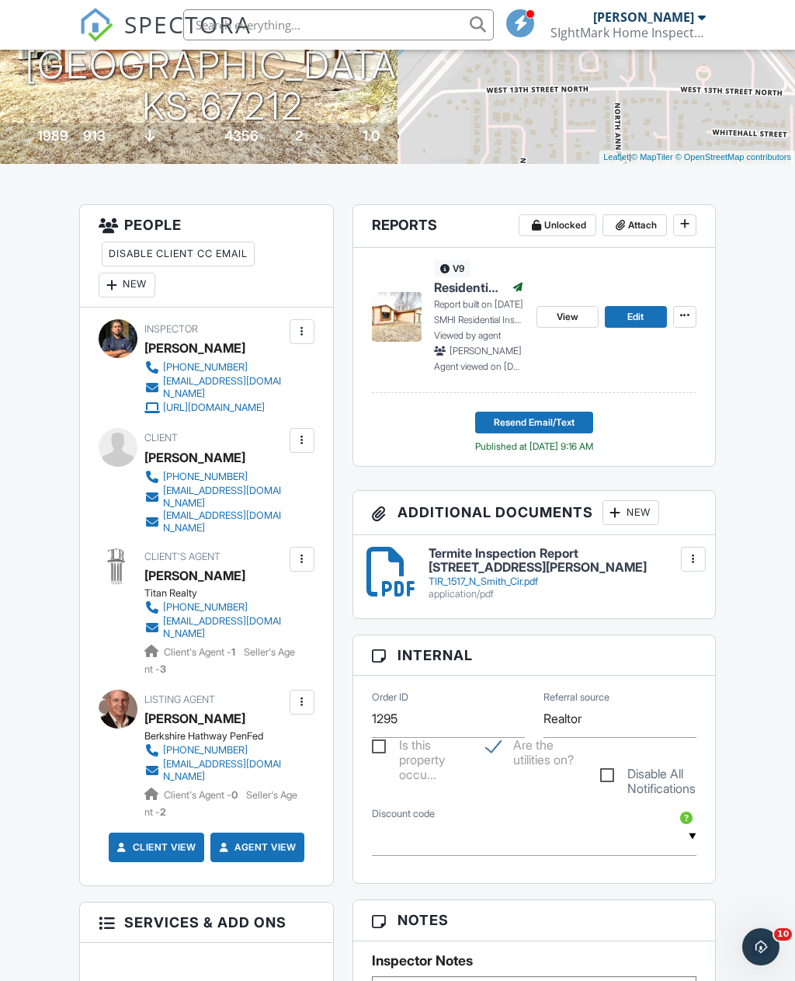
scroll to position [238, 0]
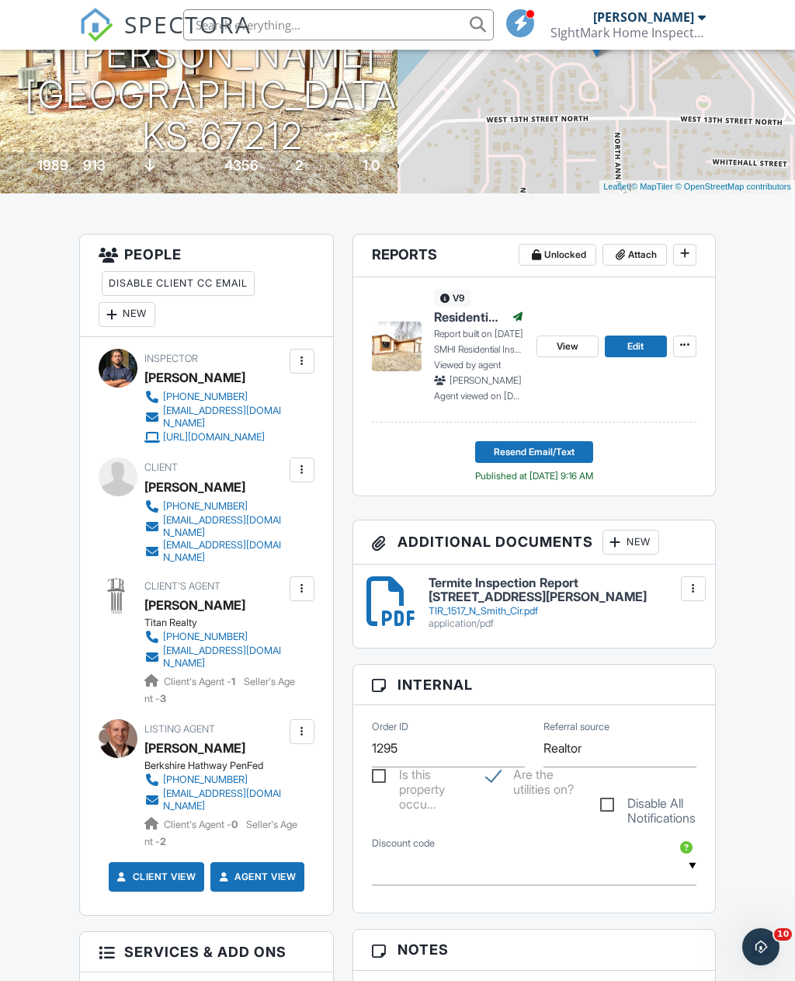
click at [562, 460] on span "Resend Email/Text" at bounding box center [534, 452] width 81 height 16
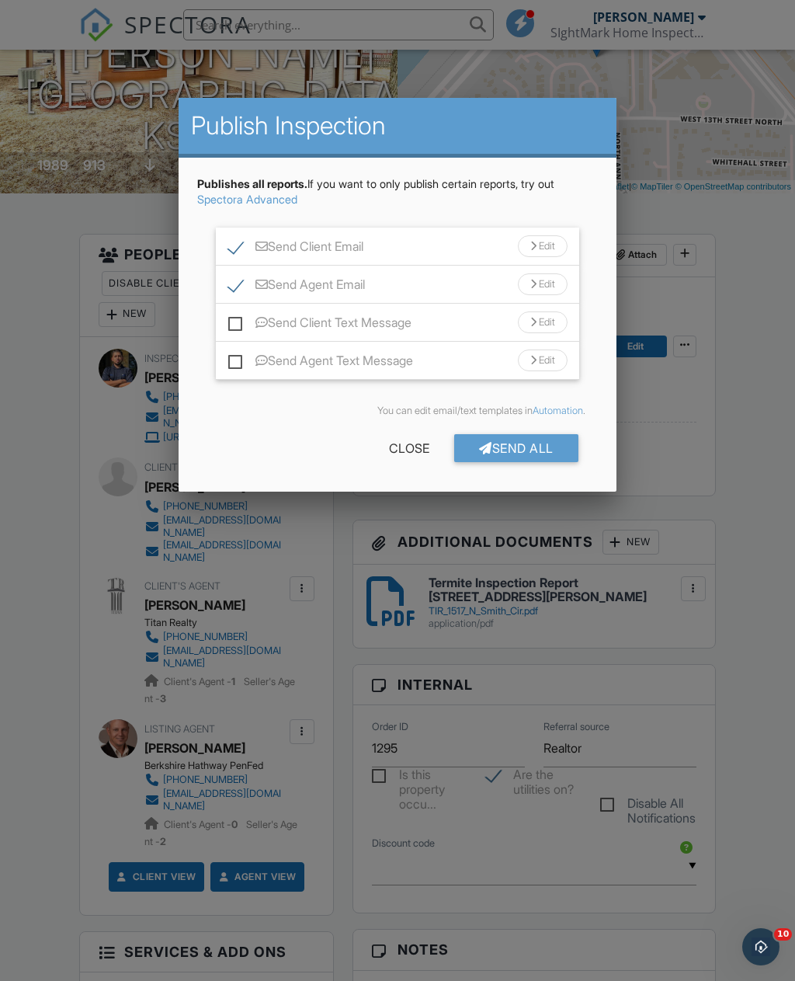
click at [231, 283] on label "Send Agent Email" at bounding box center [296, 286] width 137 height 19
checkbox input "false"
